Goal: Information Seeking & Learning: Check status

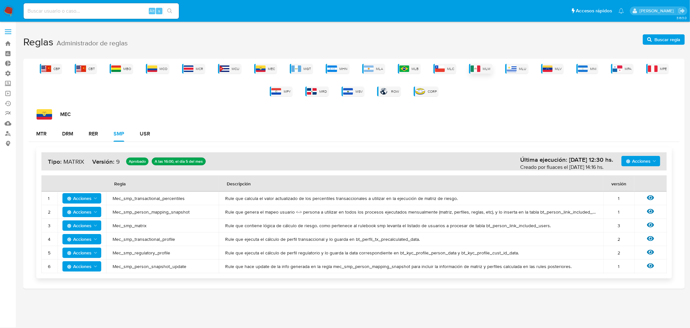
click at [471, 64] on div "MLM" at bounding box center [480, 69] width 23 height 10
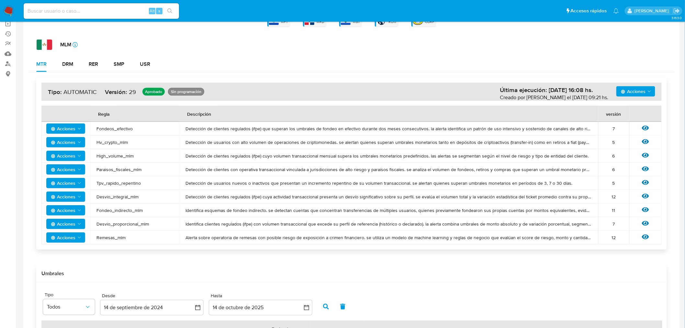
scroll to position [72, 0]
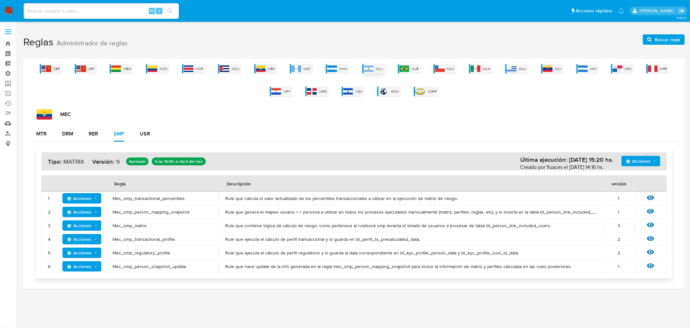
click at [376, 70] on div "MLA" at bounding box center [374, 69] width 23 height 10
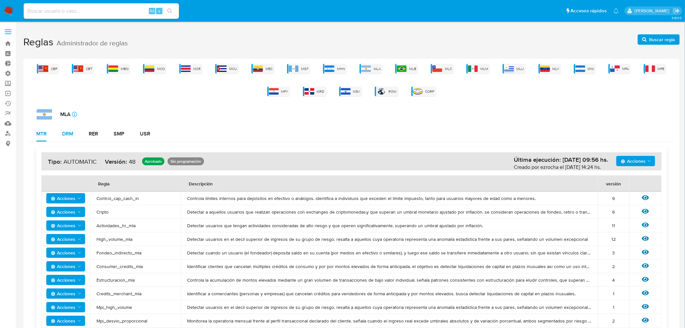
click at [67, 131] on div "DRM" at bounding box center [67, 133] width 11 height 5
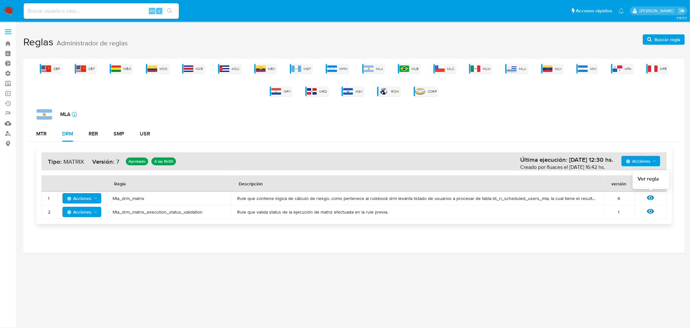
click at [651, 196] on icon at bounding box center [650, 197] width 7 height 7
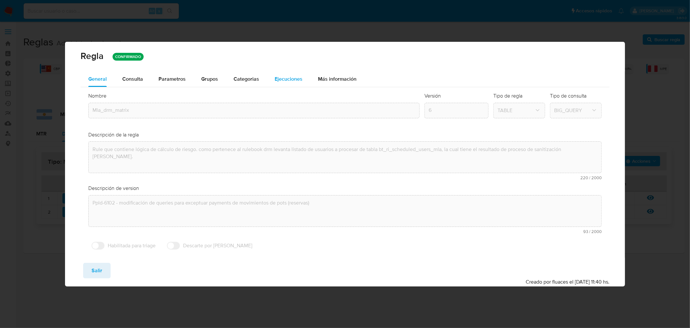
click at [289, 75] on span "Ejecuciones" at bounding box center [289, 78] width 28 height 7
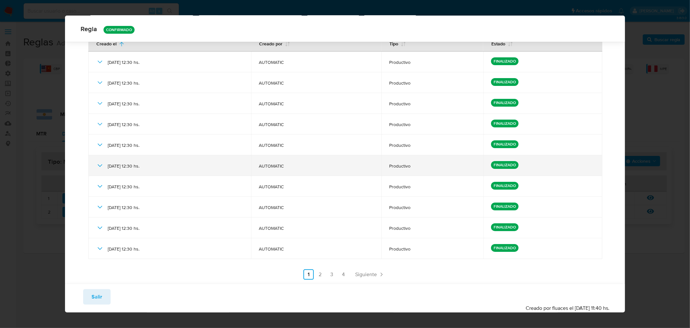
scroll to position [62, 0]
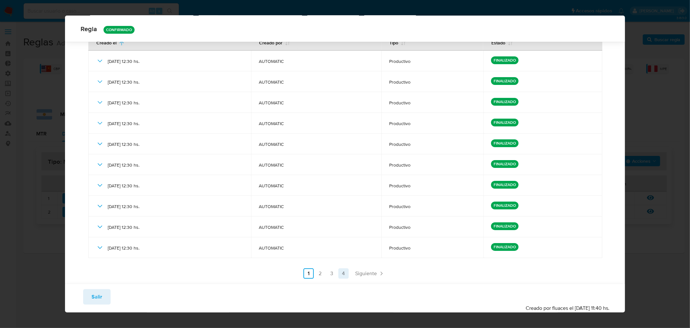
click at [341, 273] on link "4" at bounding box center [344, 273] width 10 height 10
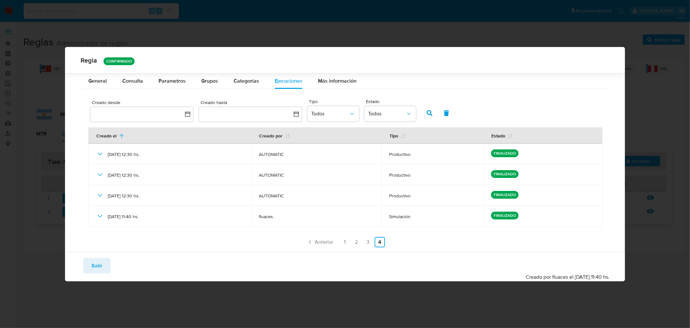
scroll to position [0, 0]
click at [81, 267] on div "Guardar Salir Simular Confirmar" at bounding box center [345, 266] width 529 height 16
click at [88, 264] on button "Salir" at bounding box center [97, 266] width 28 height 16
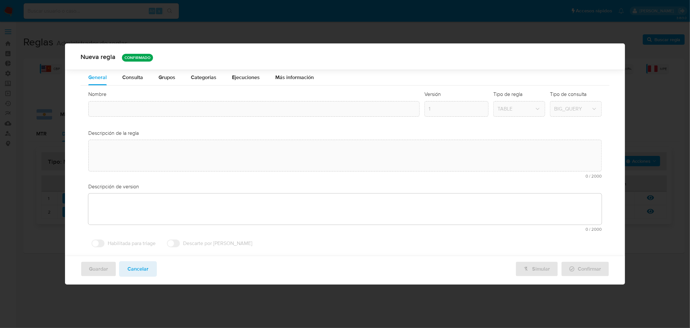
type input "Mla_drm_matrix"
type textarea "Rule que contiene lógica de cálculo de riesgo. como pertenece al rulebook drm l…"
type textarea "Ppld-6102 - modificación de queries para exceptuar payments de movimientos de p…"
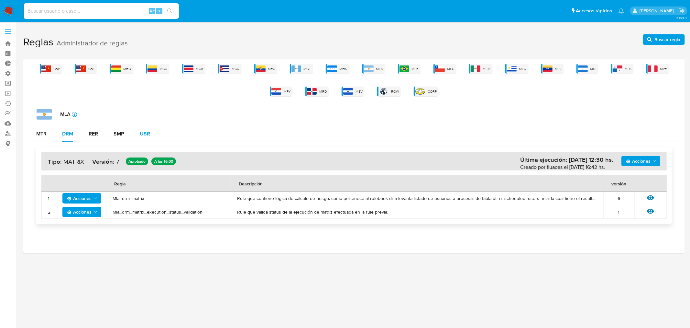
click at [143, 134] on div "USR" at bounding box center [145, 133] width 10 height 5
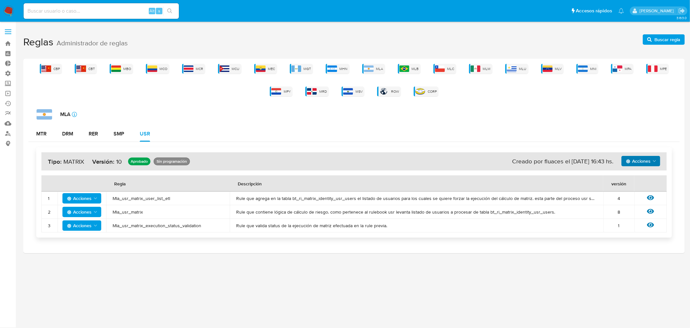
click at [652, 164] on span "Acciones" at bounding box center [641, 160] width 31 height 9
click at [627, 179] on button "Ver historico" at bounding box center [641, 177] width 58 height 16
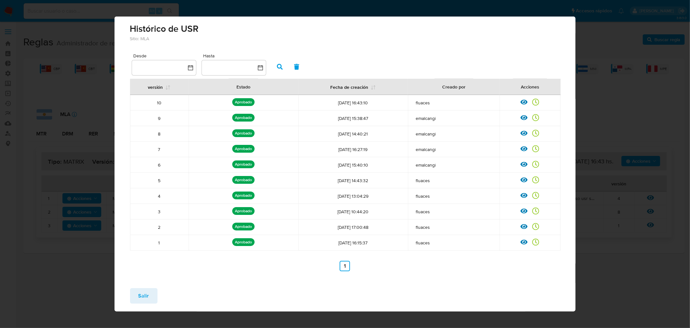
drag, startPoint x: 329, startPoint y: 181, endPoint x: 365, endPoint y: 184, distance: 36.0
click at [365, 184] on td "08/07/2025 14:43:32" at bounding box center [353, 181] width 110 height 16
click at [535, 195] on icon at bounding box center [535, 195] width 7 height 7
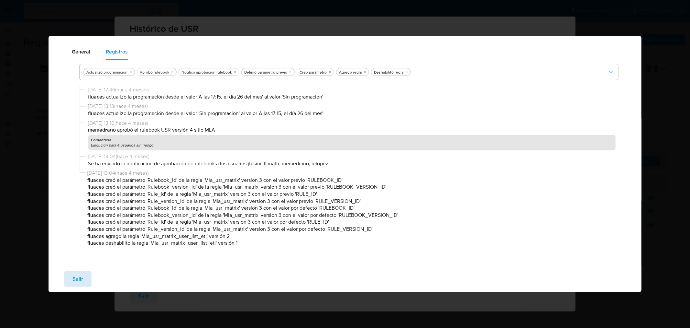
click at [81, 279] on span "Salir" at bounding box center [78, 279] width 11 height 14
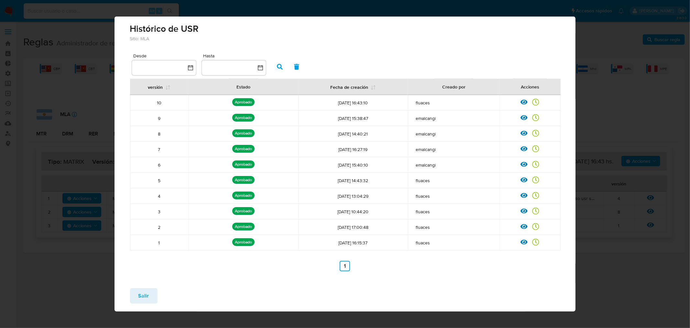
drag, startPoint x: 331, startPoint y: 196, endPoint x: 384, endPoint y: 193, distance: 52.9
click at [384, 193] on span "26/06/2025 13:04:29" at bounding box center [353, 196] width 102 height 6
drag, startPoint x: 341, startPoint y: 196, endPoint x: 335, endPoint y: 196, distance: 6.2
click at [336, 196] on span "26/06/2025 13:04:29" at bounding box center [353, 196] width 102 height 6
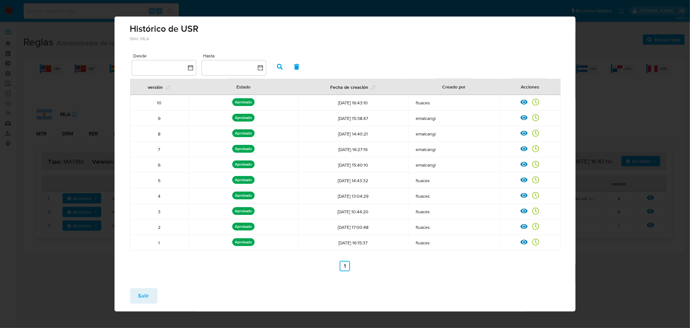
click at [335, 196] on span "26/06/2025 13:04:29" at bounding box center [353, 196] width 102 height 6
drag, startPoint x: 339, startPoint y: 196, endPoint x: 513, endPoint y: 195, distance: 174.2
click at [510, 196] on tr "4 Aprobado Aprobado por: memedrano 26/06/2025 13:04:29 fluaces Ver rulebook Ver…" at bounding box center [345, 196] width 431 height 16
click at [526, 197] on icon at bounding box center [524, 195] width 7 height 7
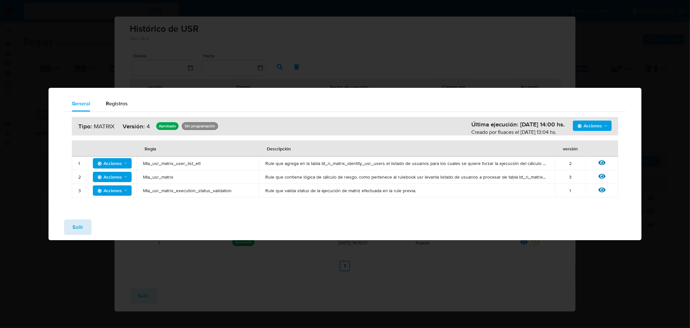
click at [78, 225] on span "Salir" at bounding box center [78, 227] width 11 height 14
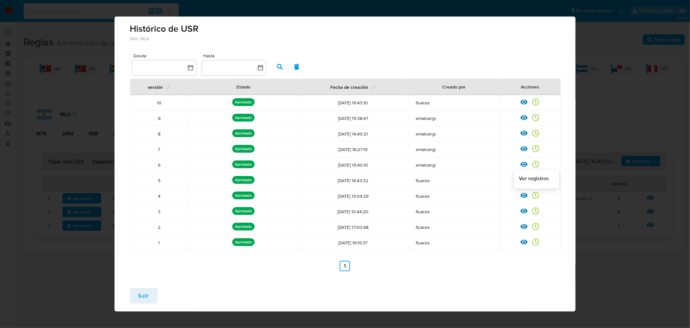
click at [538, 196] on icon at bounding box center [535, 195] width 7 height 7
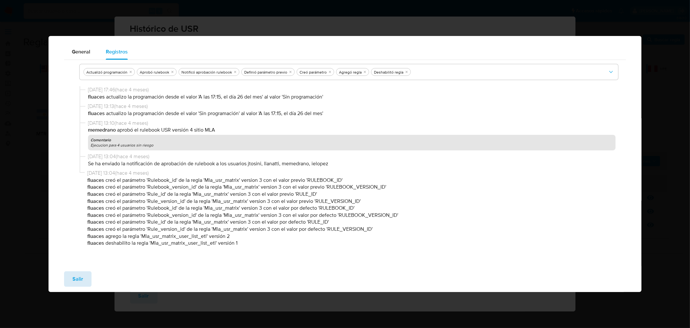
click at [81, 277] on button "Salir" at bounding box center [78, 279] width 28 height 16
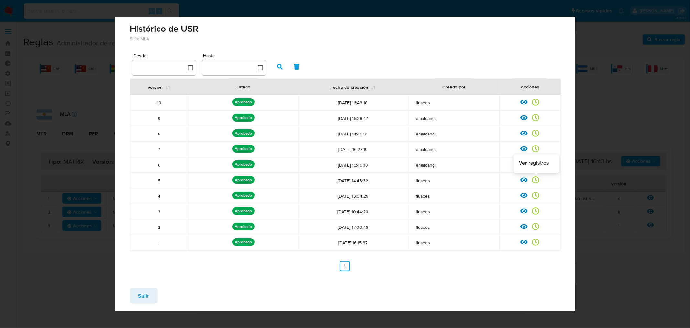
click at [534, 178] on icon at bounding box center [535, 179] width 7 height 7
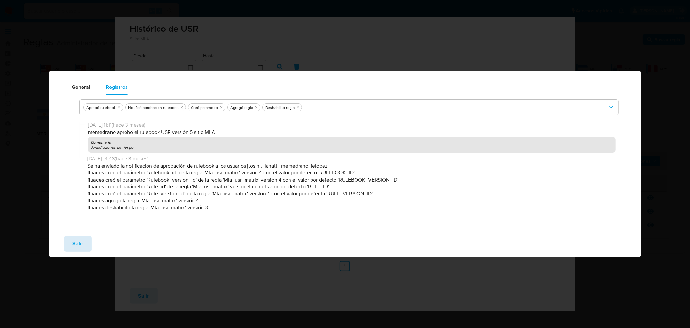
click at [74, 245] on span "Salir" at bounding box center [78, 243] width 11 height 14
